Goal: Find specific page/section: Find specific page/section

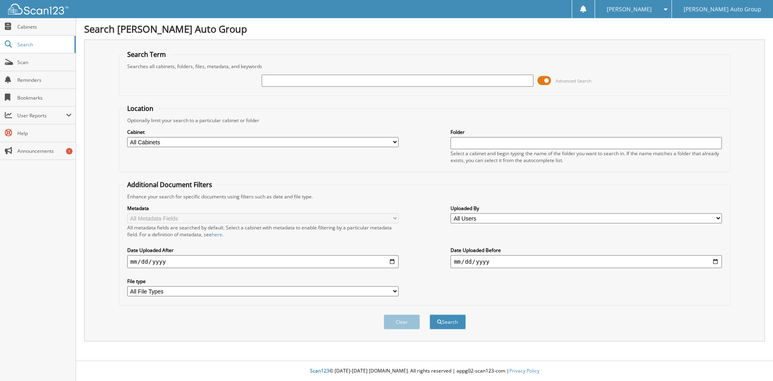
click at [320, 80] on input "text" at bounding box center [398, 81] width 272 height 12
paste input "SE033947K"
type input "SE033947K"
click at [430, 314] on button "Search" at bounding box center [448, 321] width 36 height 15
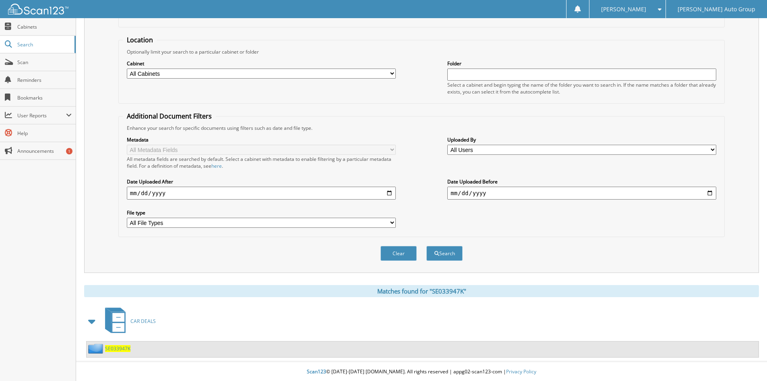
scroll to position [70, 0]
click at [116, 348] on span "SE033947K" at bounding box center [117, 347] width 25 height 7
